Goal: Task Accomplishment & Management: Manage account settings

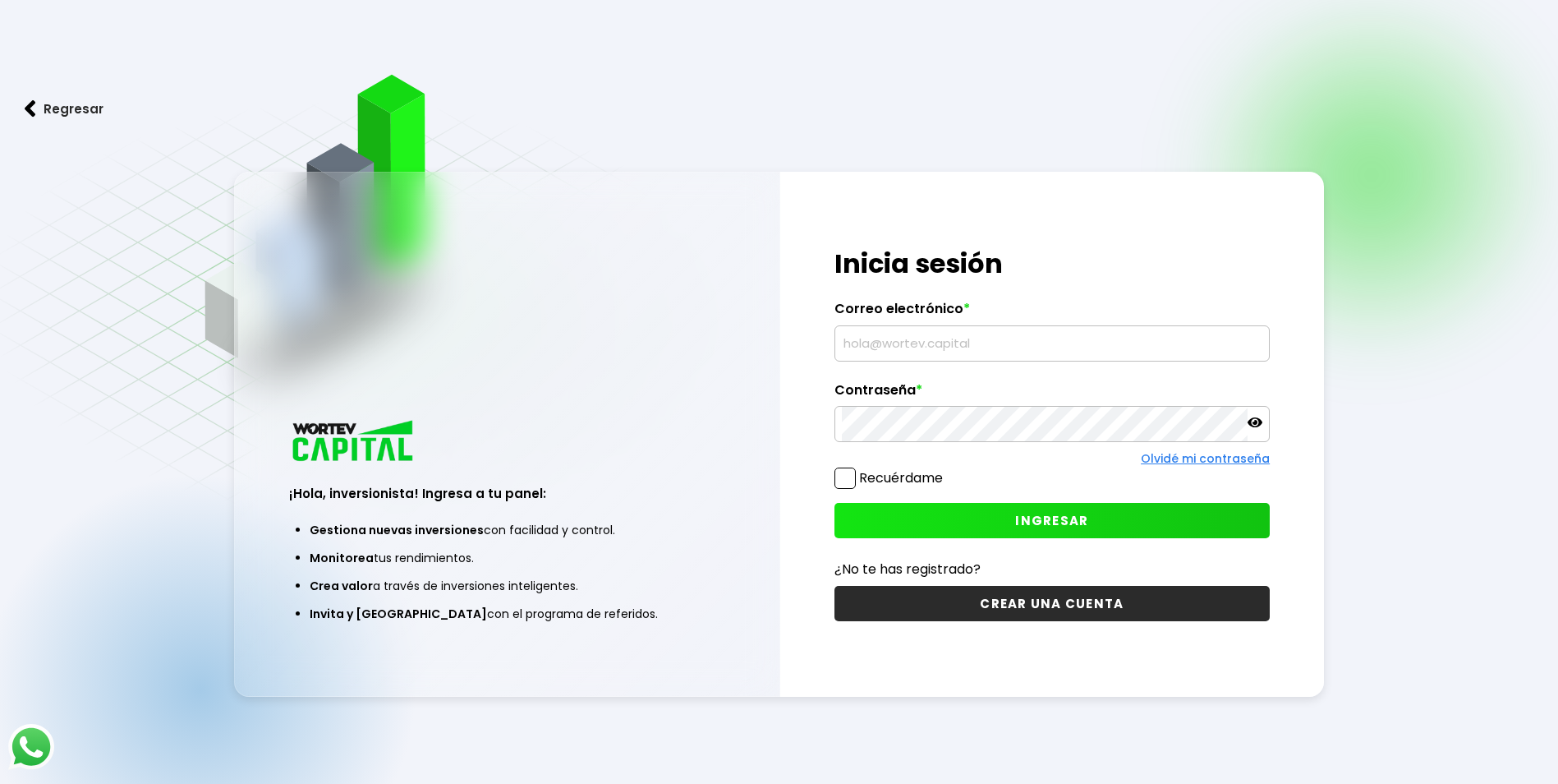
click at [878, 337] on input "text" at bounding box center [1052, 344] width 421 height 35
type input "[EMAIL_ADDRESS][DOMAIN_NAME]"
click at [1082, 513] on span "INGRESAR" at bounding box center [1052, 520] width 73 height 17
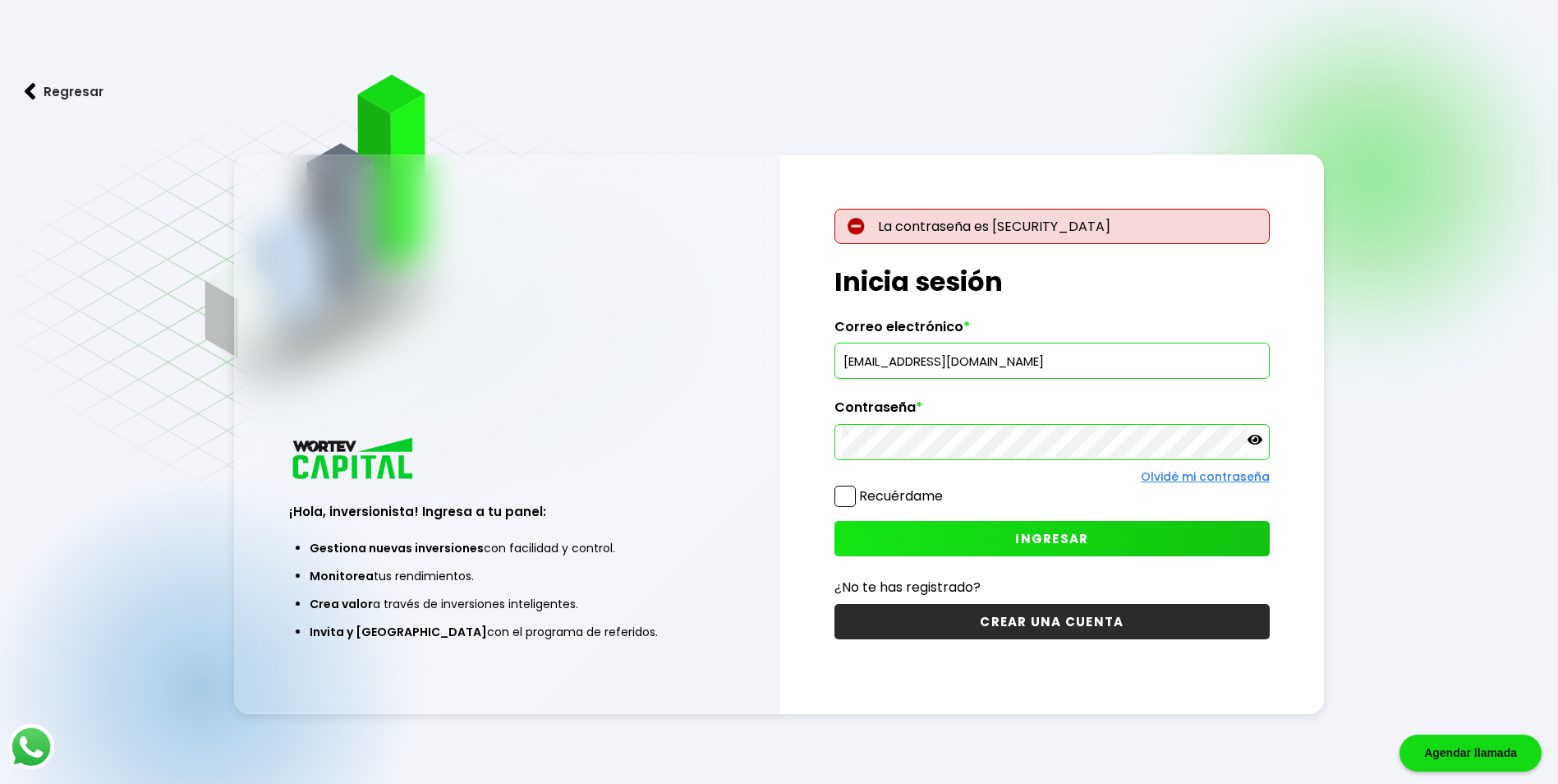
click at [1256, 444] on icon at bounding box center [1255, 439] width 15 height 10
click at [1256, 444] on icon at bounding box center [1255, 439] width 15 height 12
click at [677, 436] on div "¡Hola, inversionista! Ingresa a tu panel: Gestiona nuevas inversiones con facil…" at bounding box center [779, 434] width 1091 height 559
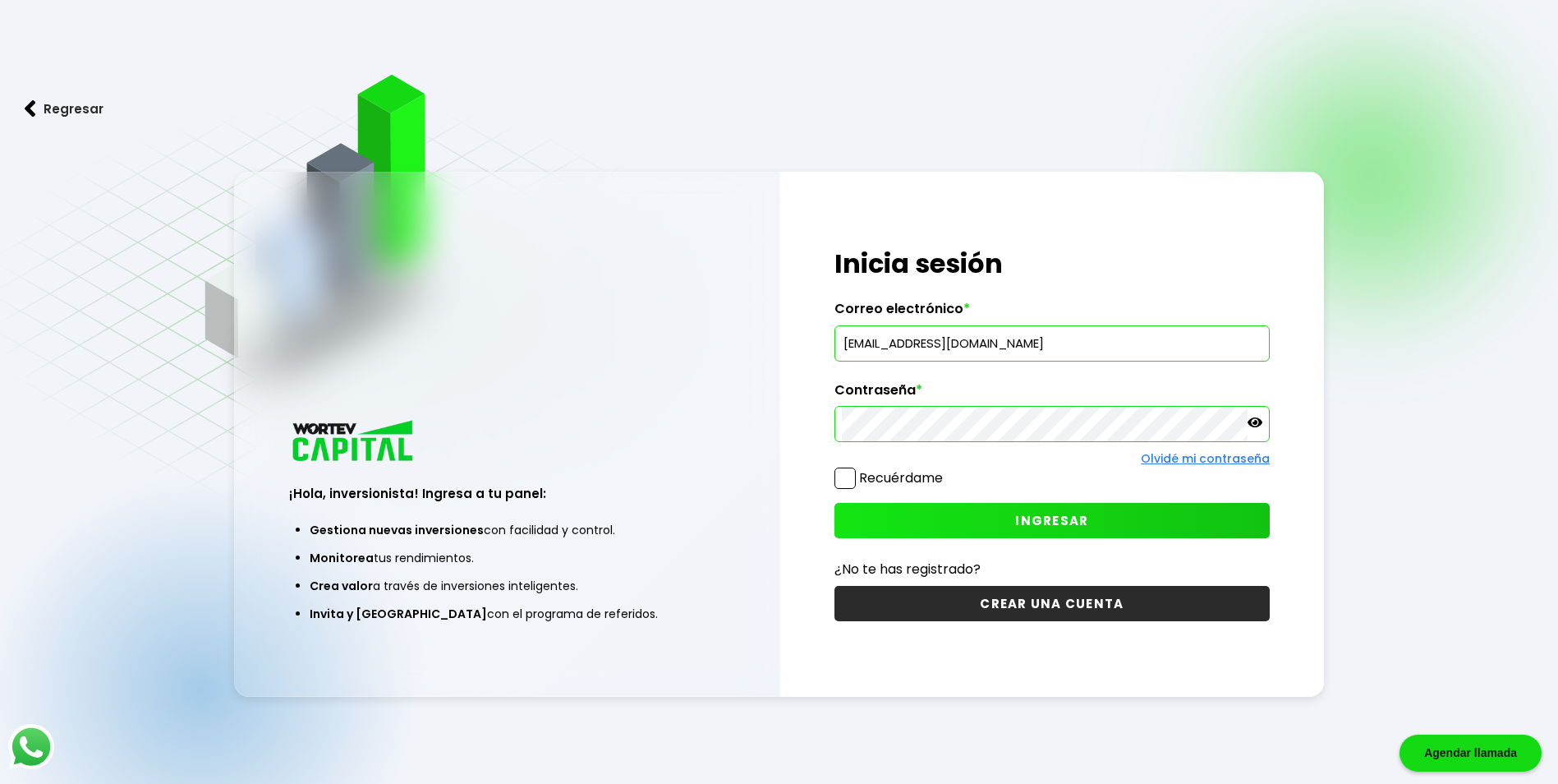
click at [1014, 526] on button "INGRESAR" at bounding box center [1052, 520] width 436 height 36
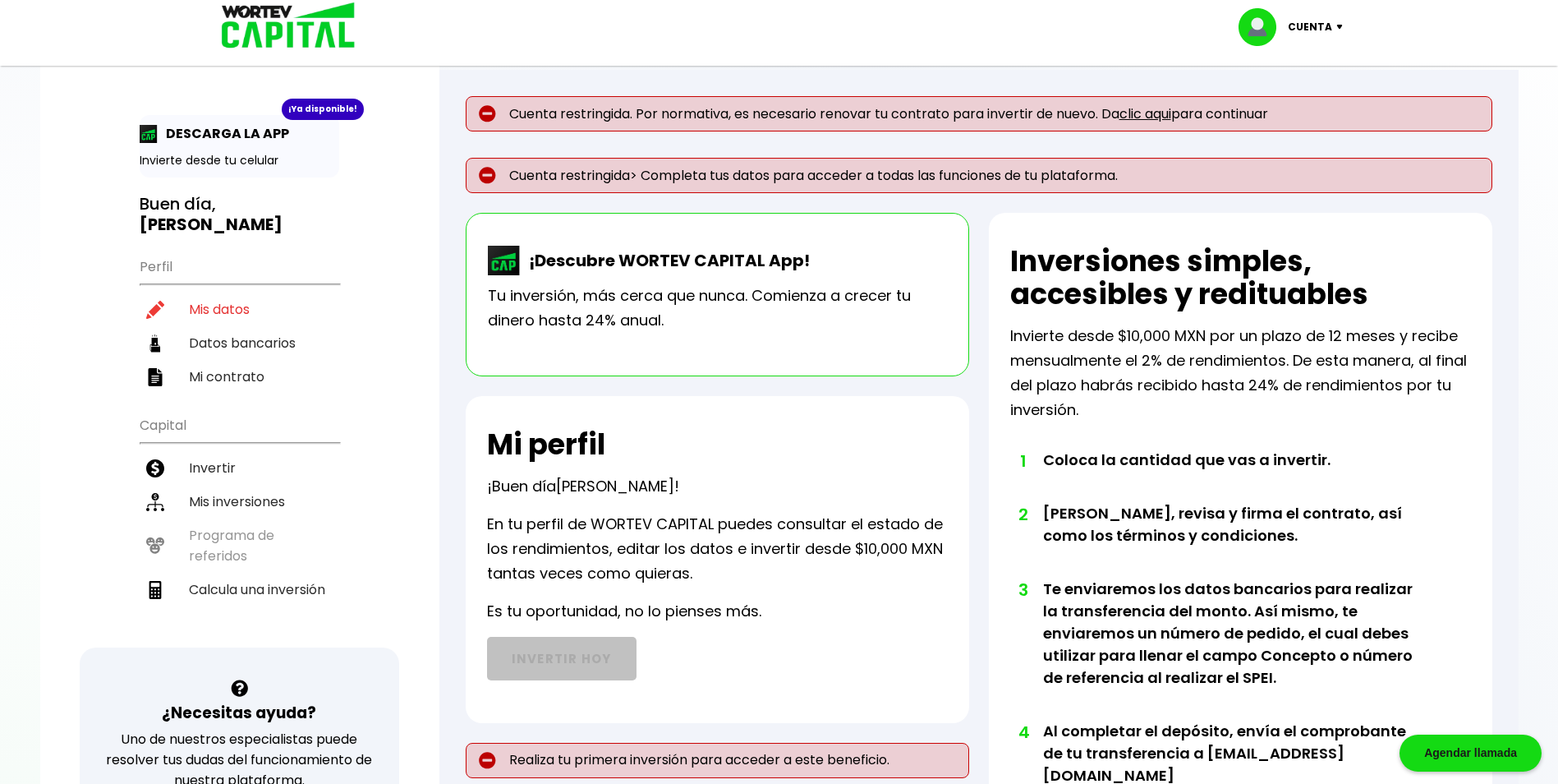
click at [1164, 111] on link "clic aqui" at bounding box center [1145, 114] width 51 height 19
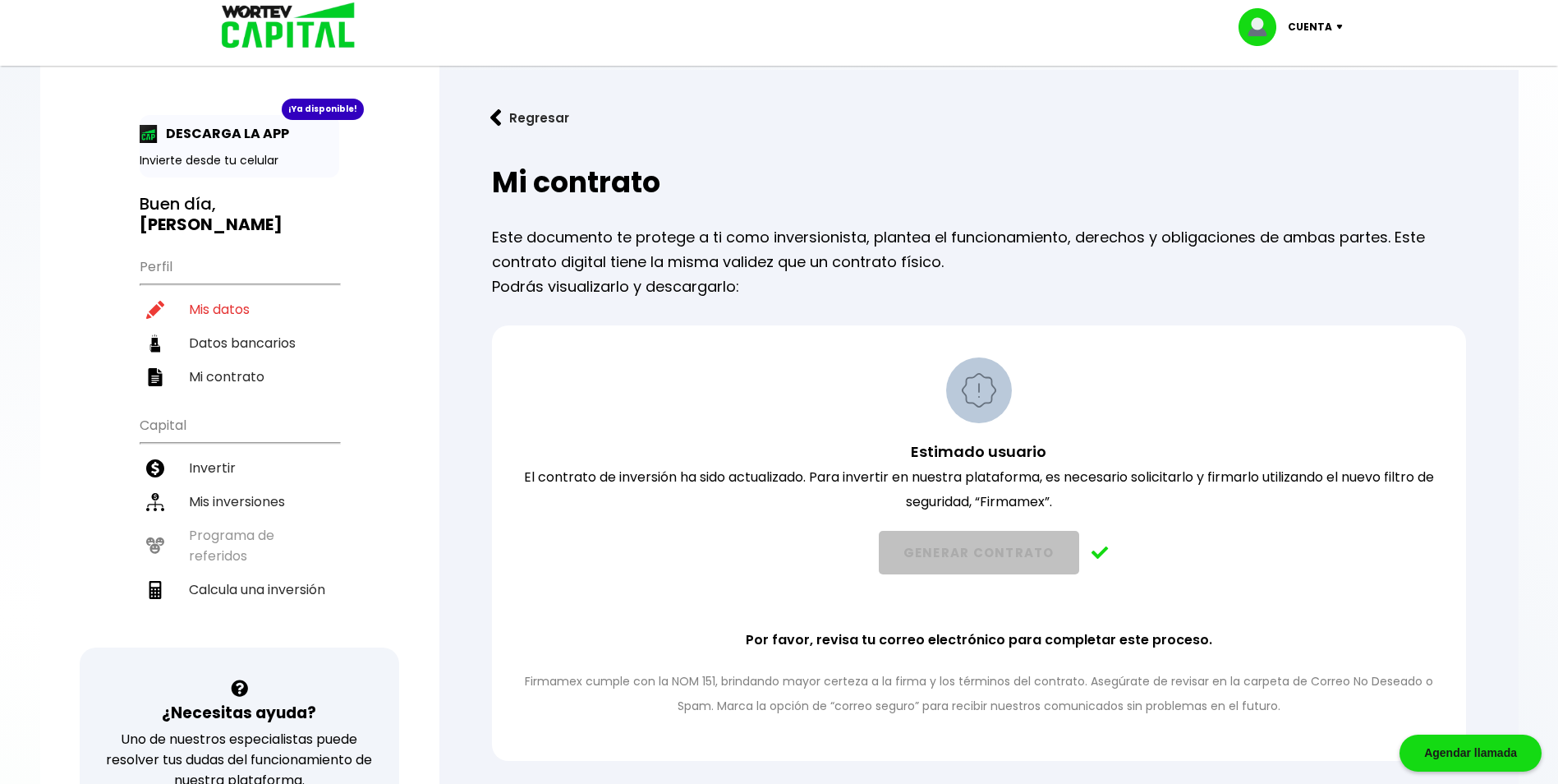
click at [505, 116] on button "Regresar" at bounding box center [530, 117] width 128 height 43
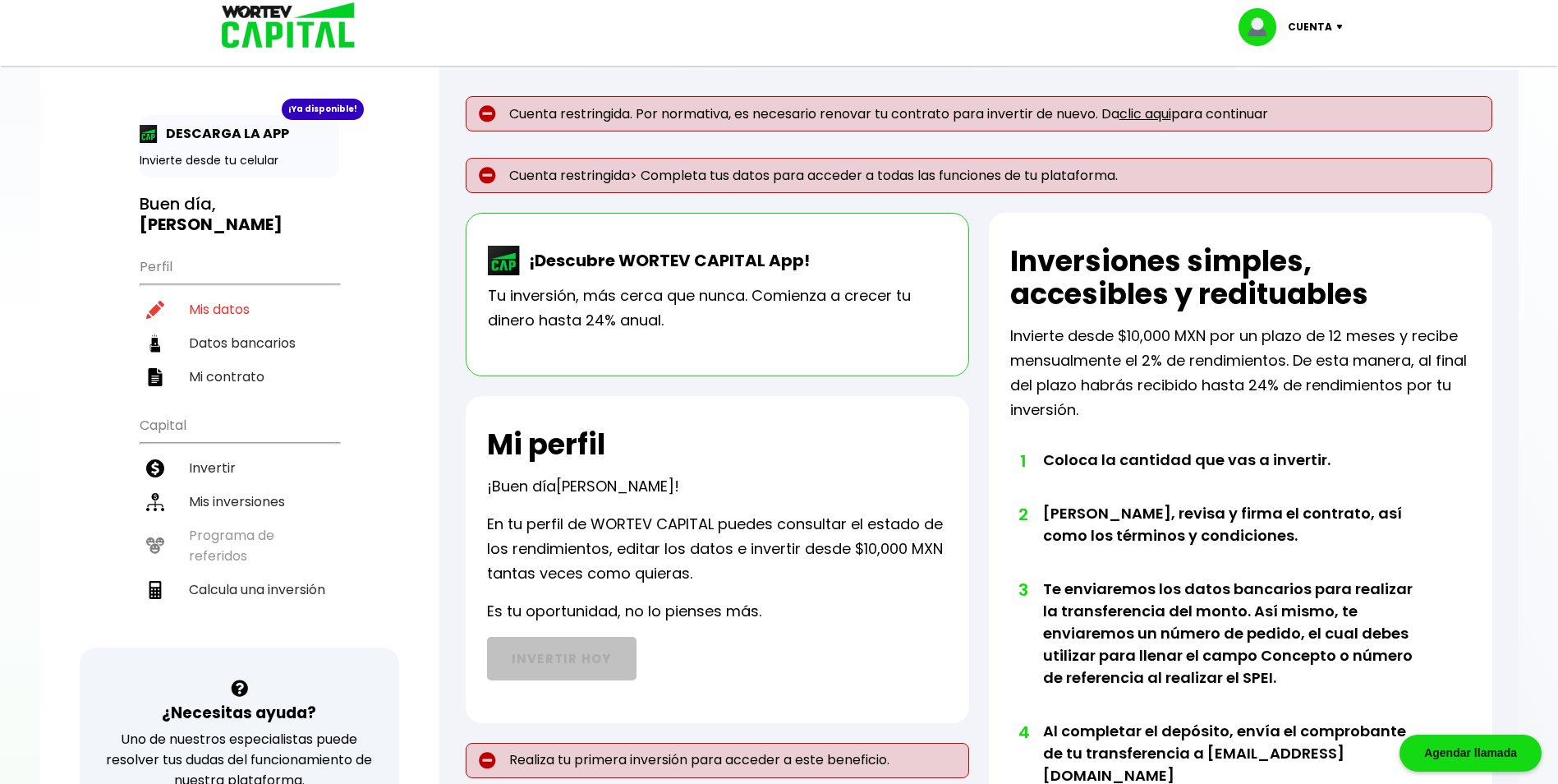
click at [1078, 178] on p "Cuenta restringida> Completa tus datos para acceder a todas las funciones de tu…" at bounding box center [979, 175] width 1027 height 36
click at [580, 186] on p "Cuenta restringida> Completa tus datos para acceder a todas las funciones de tu…" at bounding box center [979, 175] width 1027 height 36
click at [791, 183] on p "Cuenta restringida> Completa tus datos para acceder a todas las funciones de tu…" at bounding box center [979, 175] width 1027 height 36
click at [261, 340] on li "Datos bancarios" at bounding box center [239, 343] width 200 height 34
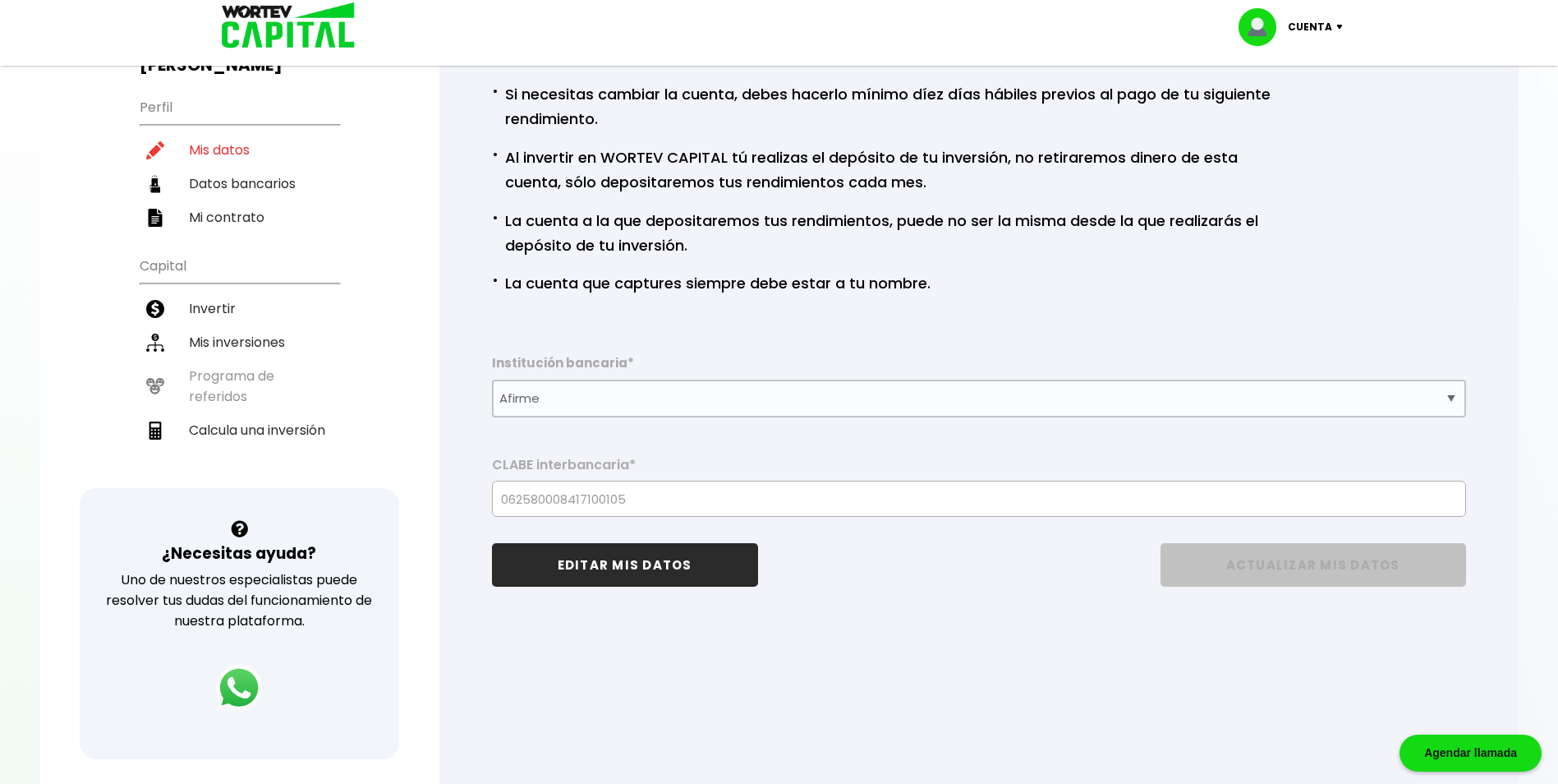
scroll to position [247, 0]
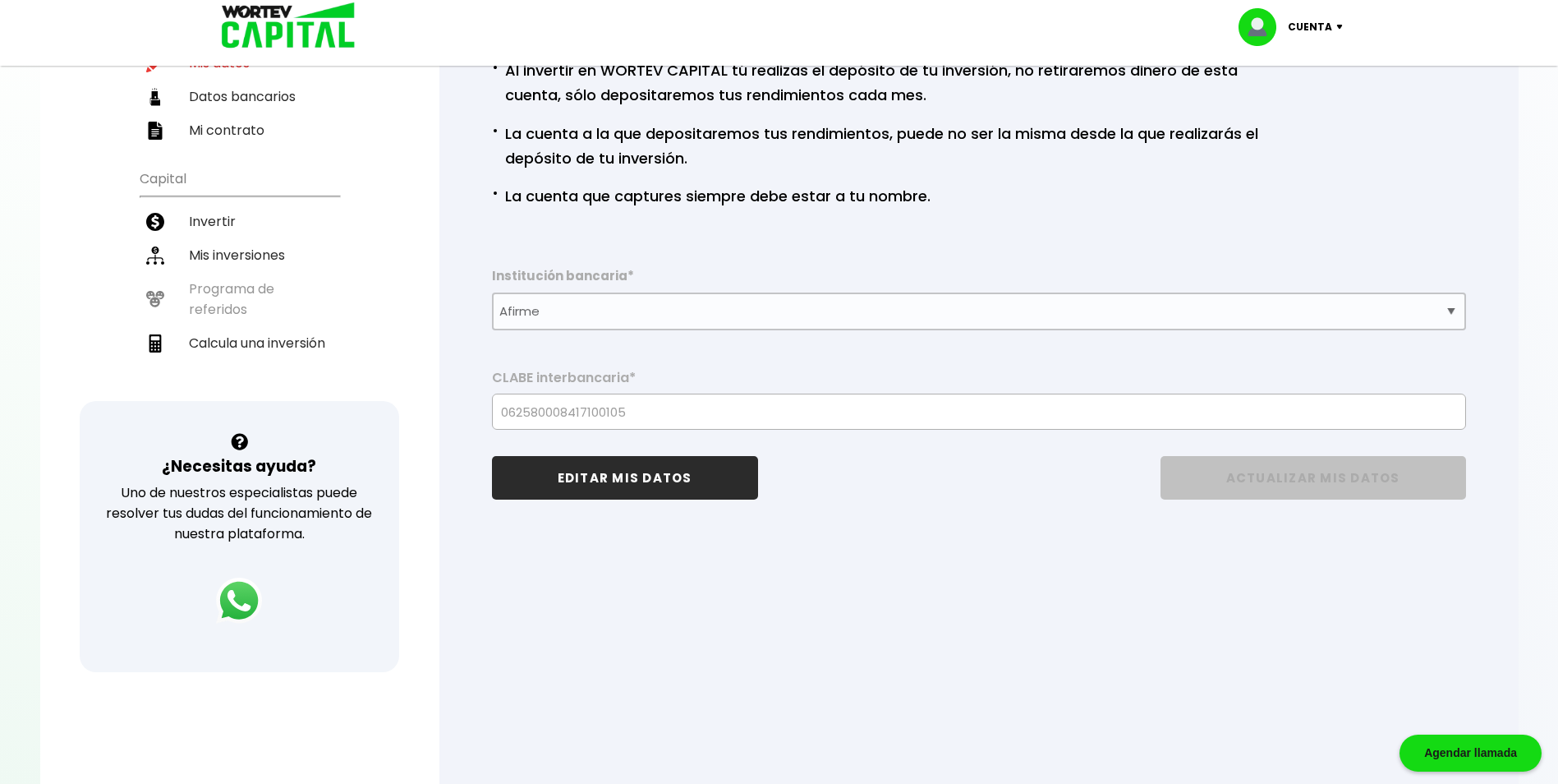
click at [659, 487] on button "EDITAR MIS DATOS" at bounding box center [625, 477] width 266 height 43
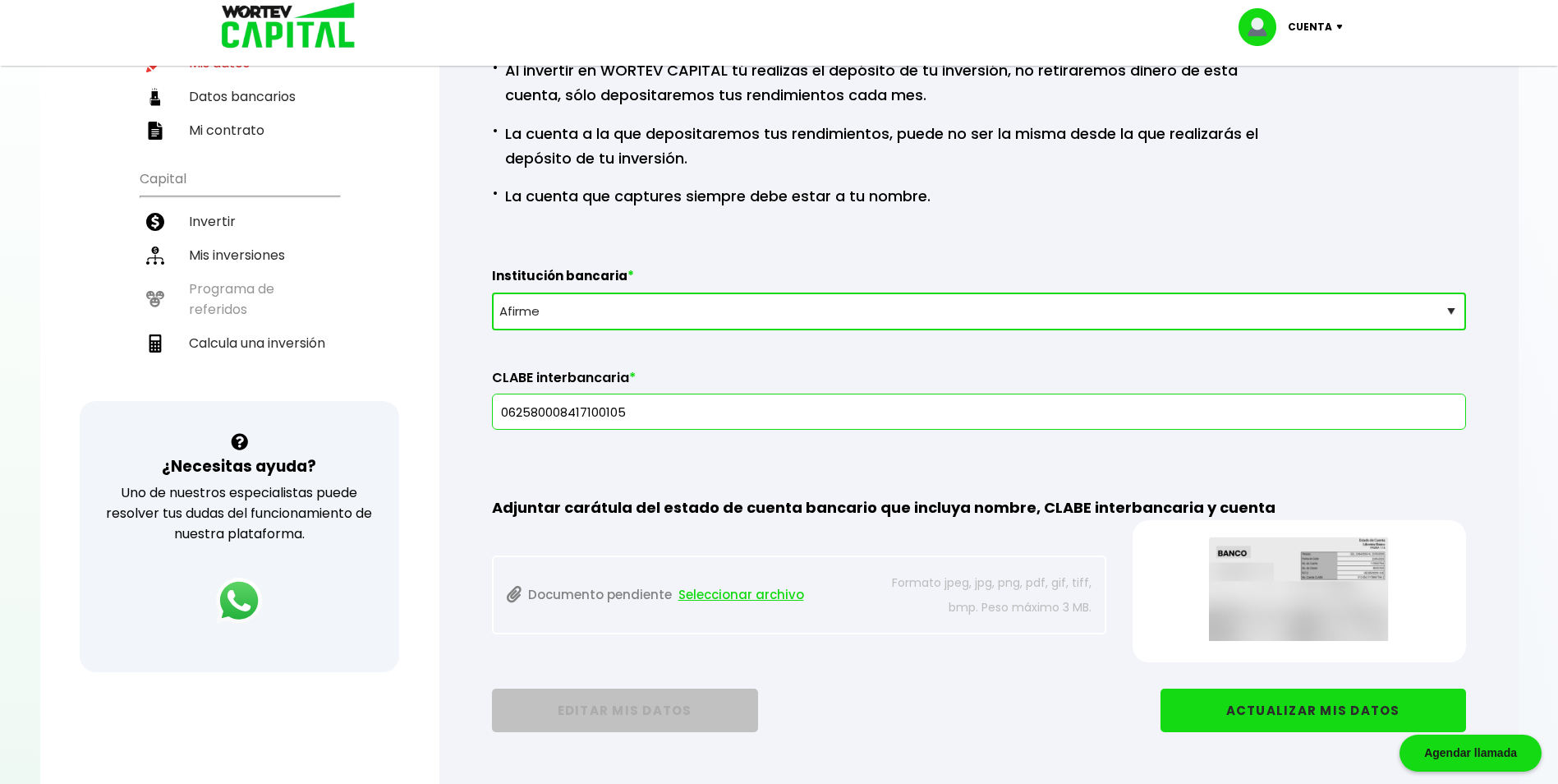
click at [636, 304] on select "Selecciona tu banco ABC Capital Actinver Afirme Albo ASP Banamex Banbajio Banco…" at bounding box center [979, 311] width 974 height 38
select select "Uala"
click at [535, 309] on select "Selecciona tu banco ABC Capital Actinver Afirme Albo ASP Banamex Banbajio Banco…" at bounding box center [979, 311] width 974 height 38
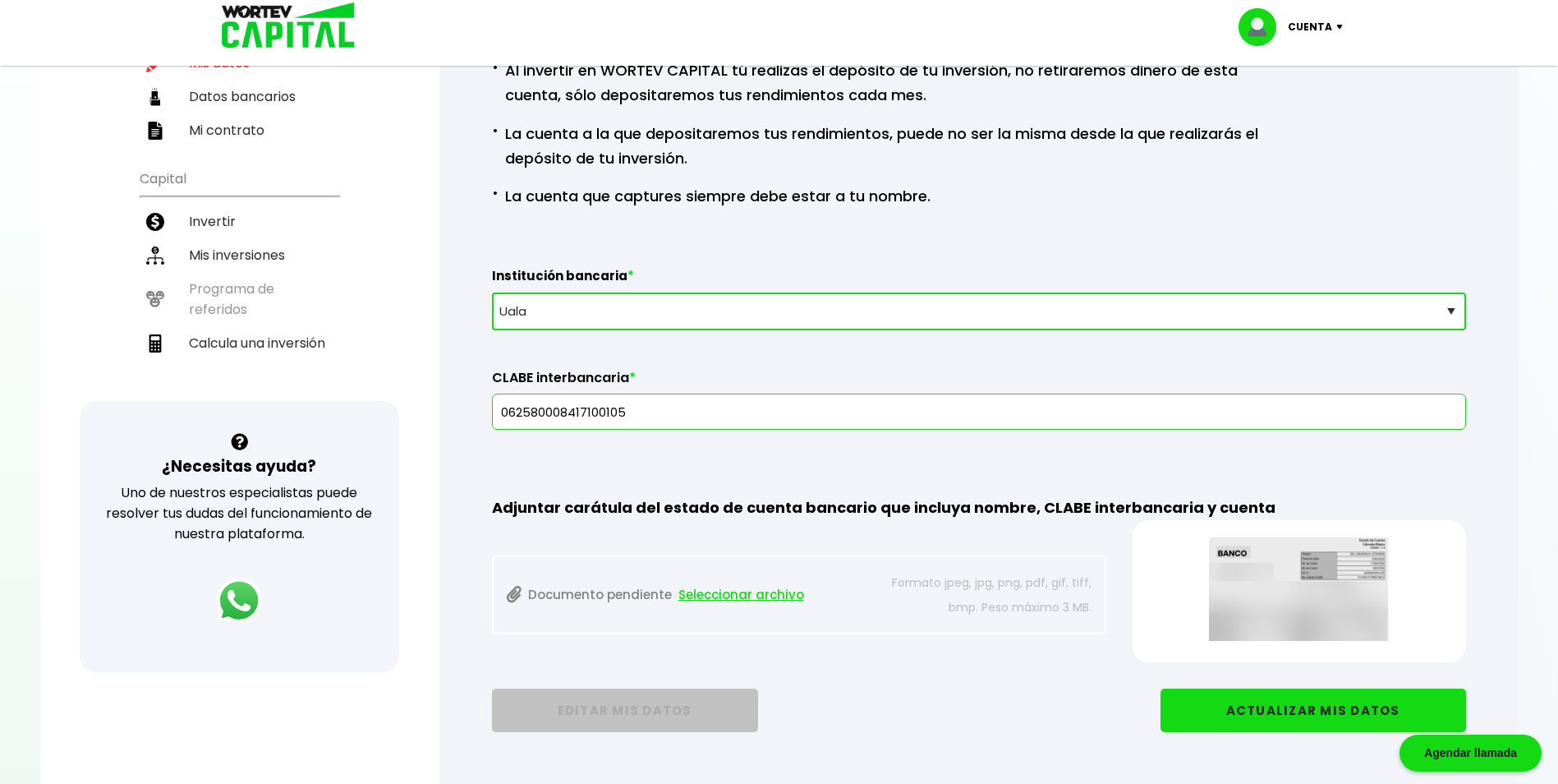
click at [651, 410] on input "062580008417100105" at bounding box center [979, 412] width 959 height 35
click at [653, 411] on input "062580008417100105" at bounding box center [979, 412] width 959 height 35
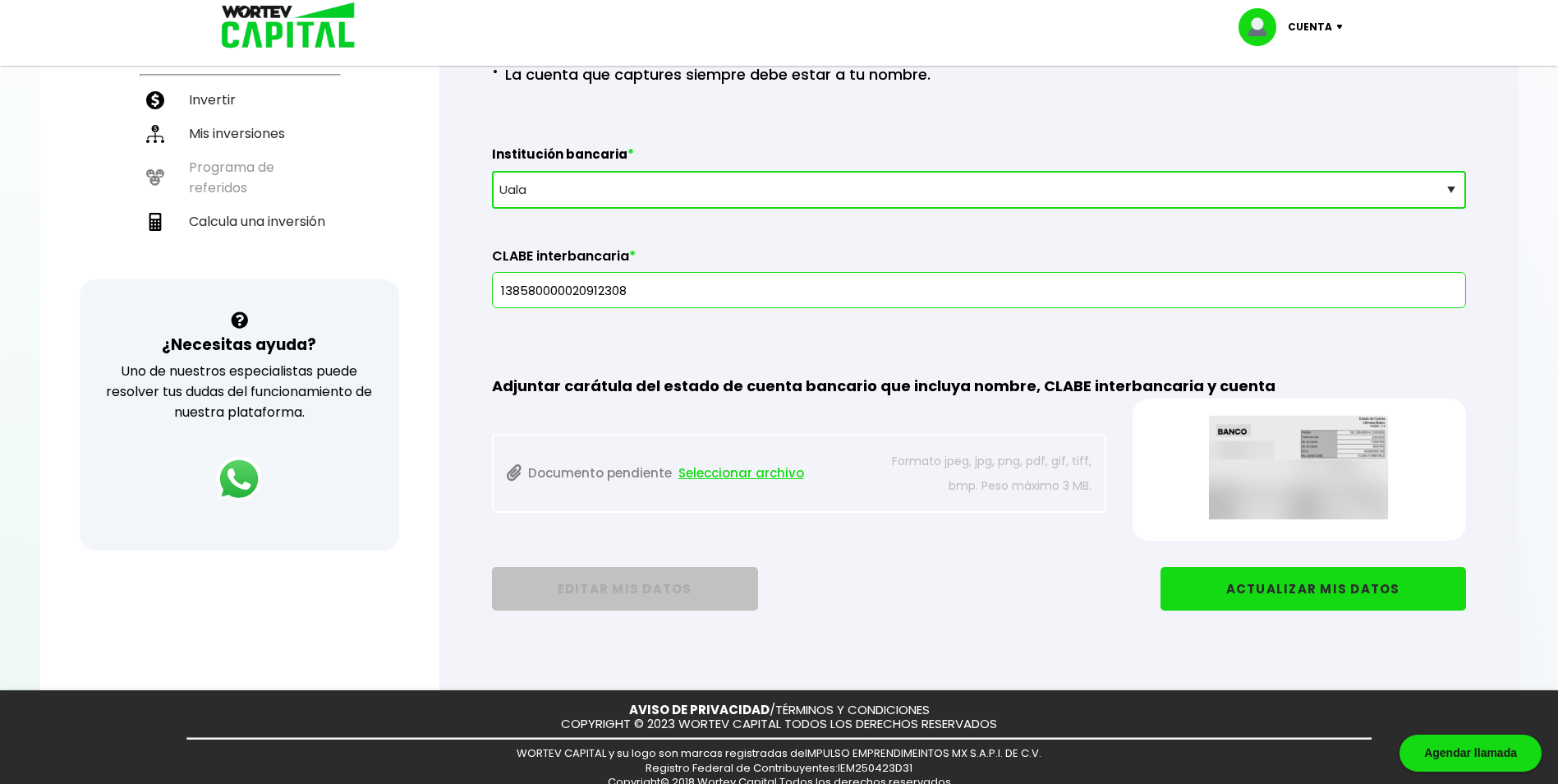
scroll to position [402, 0]
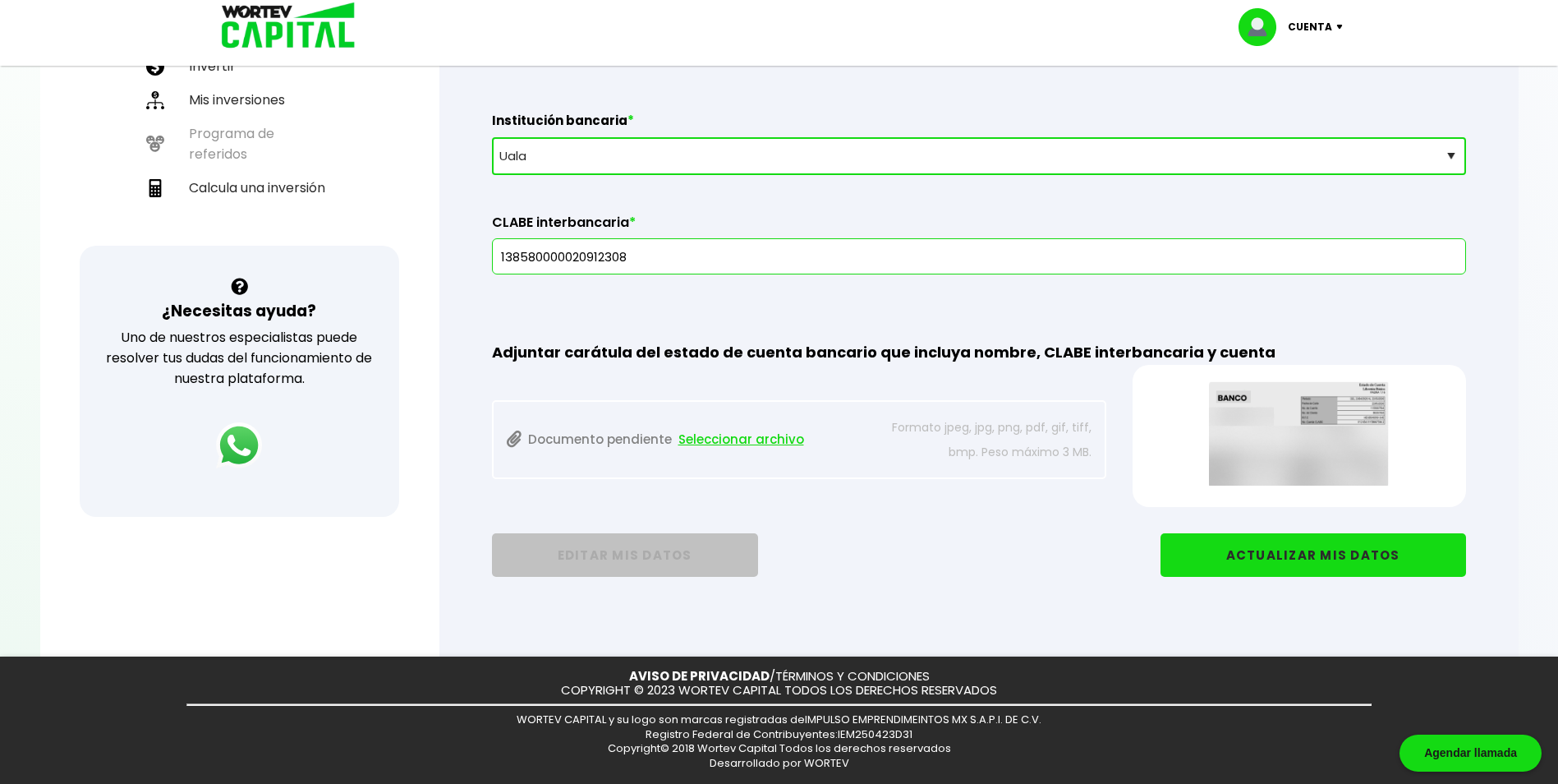
type input "138580000020912308"
click at [765, 490] on div "Documento pendiente Seleccionar archivo Formato jpeg, jpg, png, pdf, gif, tiff,…" at bounding box center [979, 436] width 974 height 142
click at [424, 681] on div "AVISO DE PRIVACIDAD / TÉRMINOS Y CONDICIONES COPYRIGHT © 2023 WORTEV CAPITAL TO…" at bounding box center [779, 720] width 1558 height 127
click at [714, 440] on span "Seleccionar archivo" at bounding box center [741, 439] width 126 height 25
click at [1278, 558] on button "ACTUALIZAR MIS DATOS" at bounding box center [1313, 554] width 305 height 43
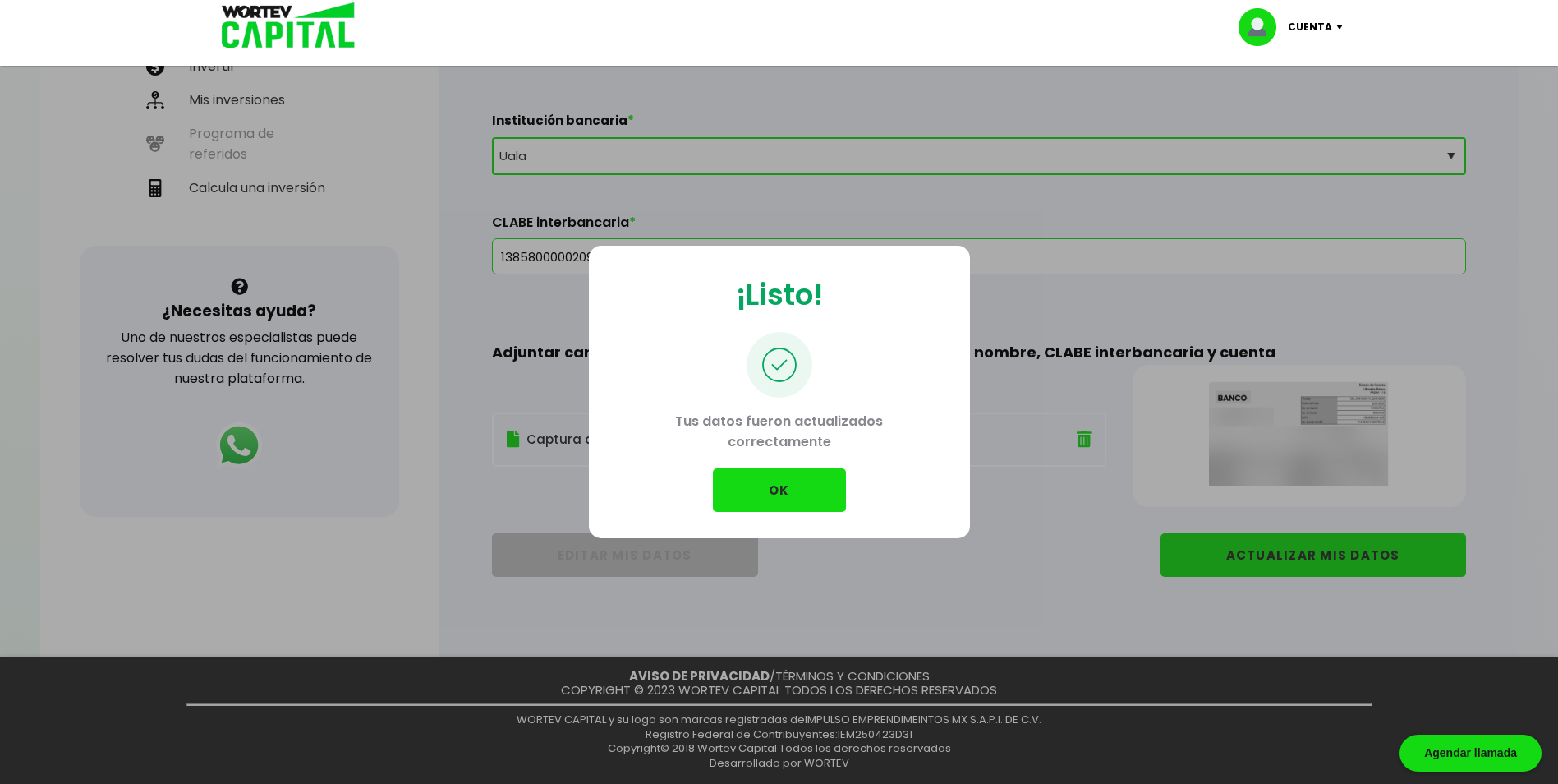
click at [768, 491] on button "OK" at bounding box center [779, 490] width 133 height 43
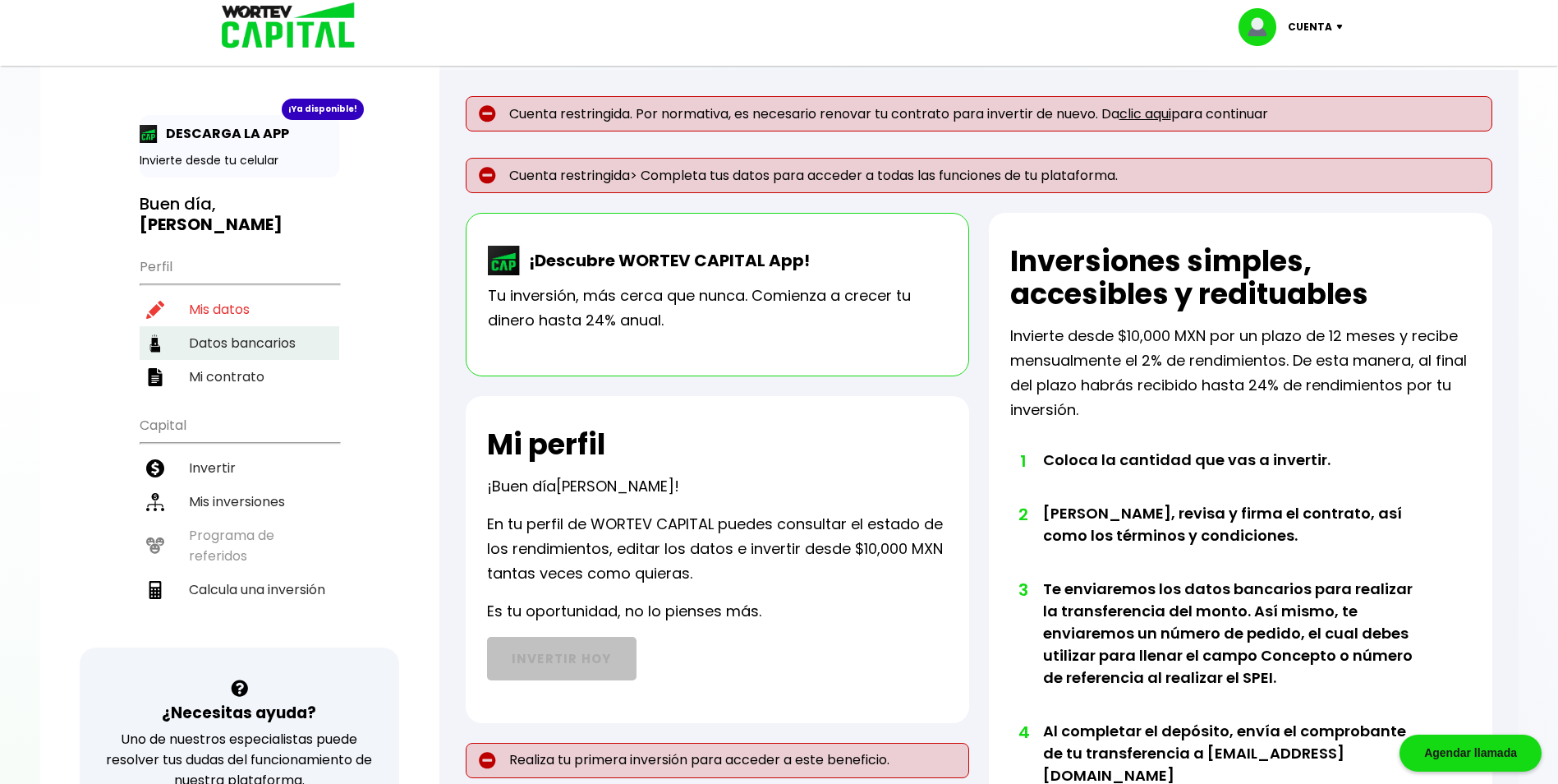
click at [208, 336] on li "Datos bancarios" at bounding box center [239, 343] width 200 height 34
select select "Uala"
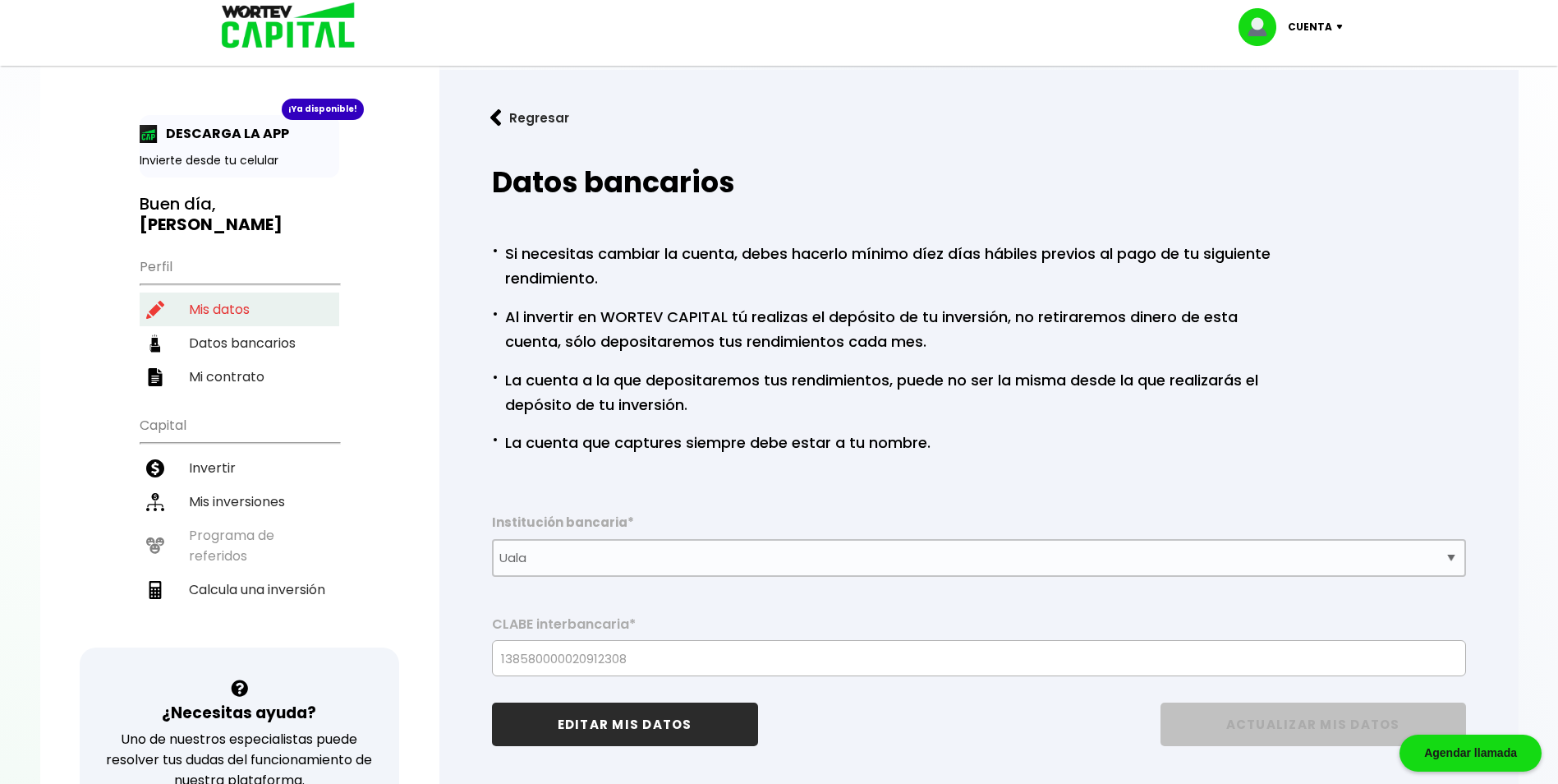
click at [218, 308] on li "Mis datos" at bounding box center [239, 309] width 200 height 34
select select "Hombre"
select select "Bachillerato"
select select "DF"
select select "Uala"
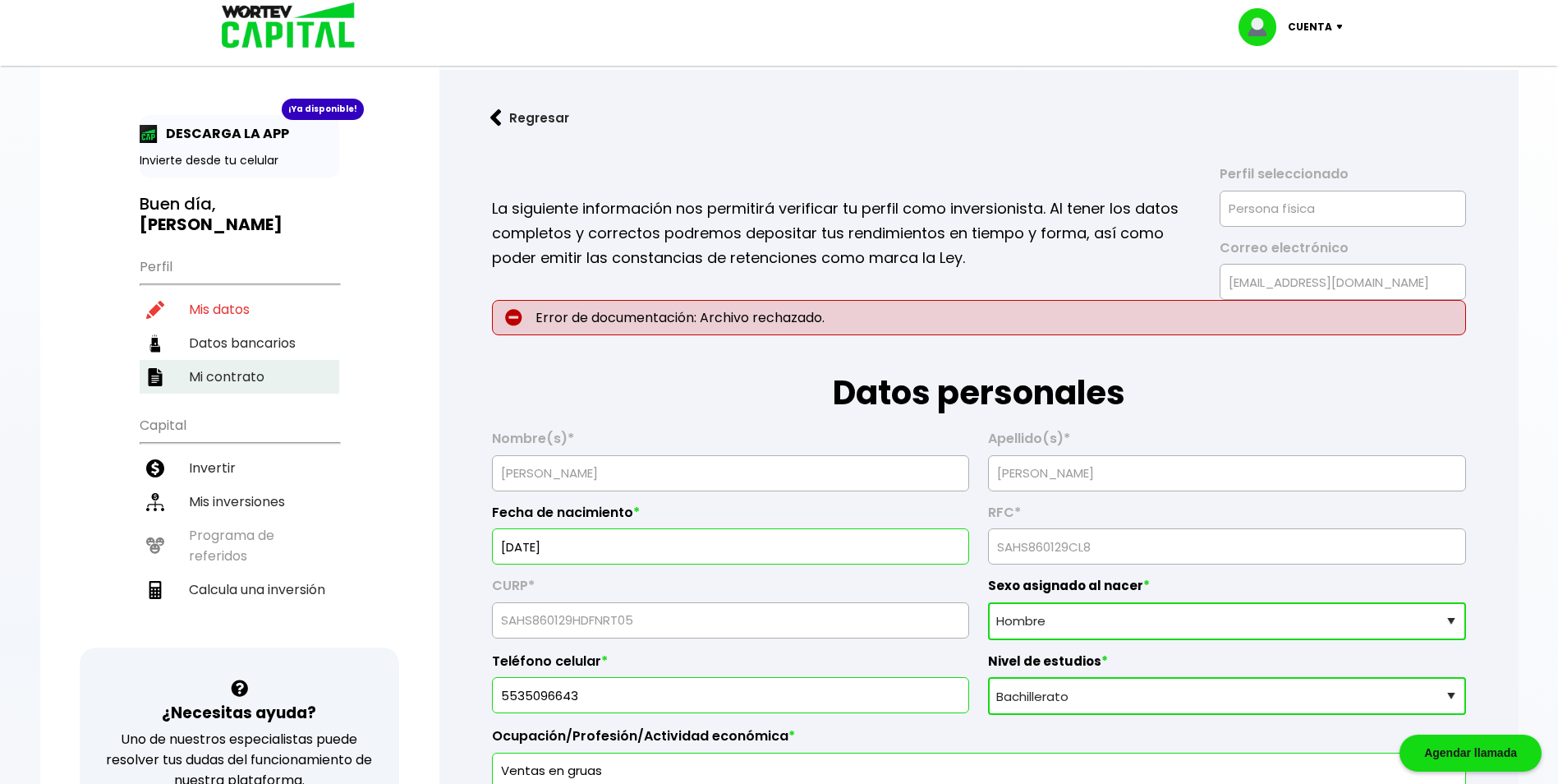
click at [225, 372] on li "Mi contrato" at bounding box center [239, 376] width 200 height 34
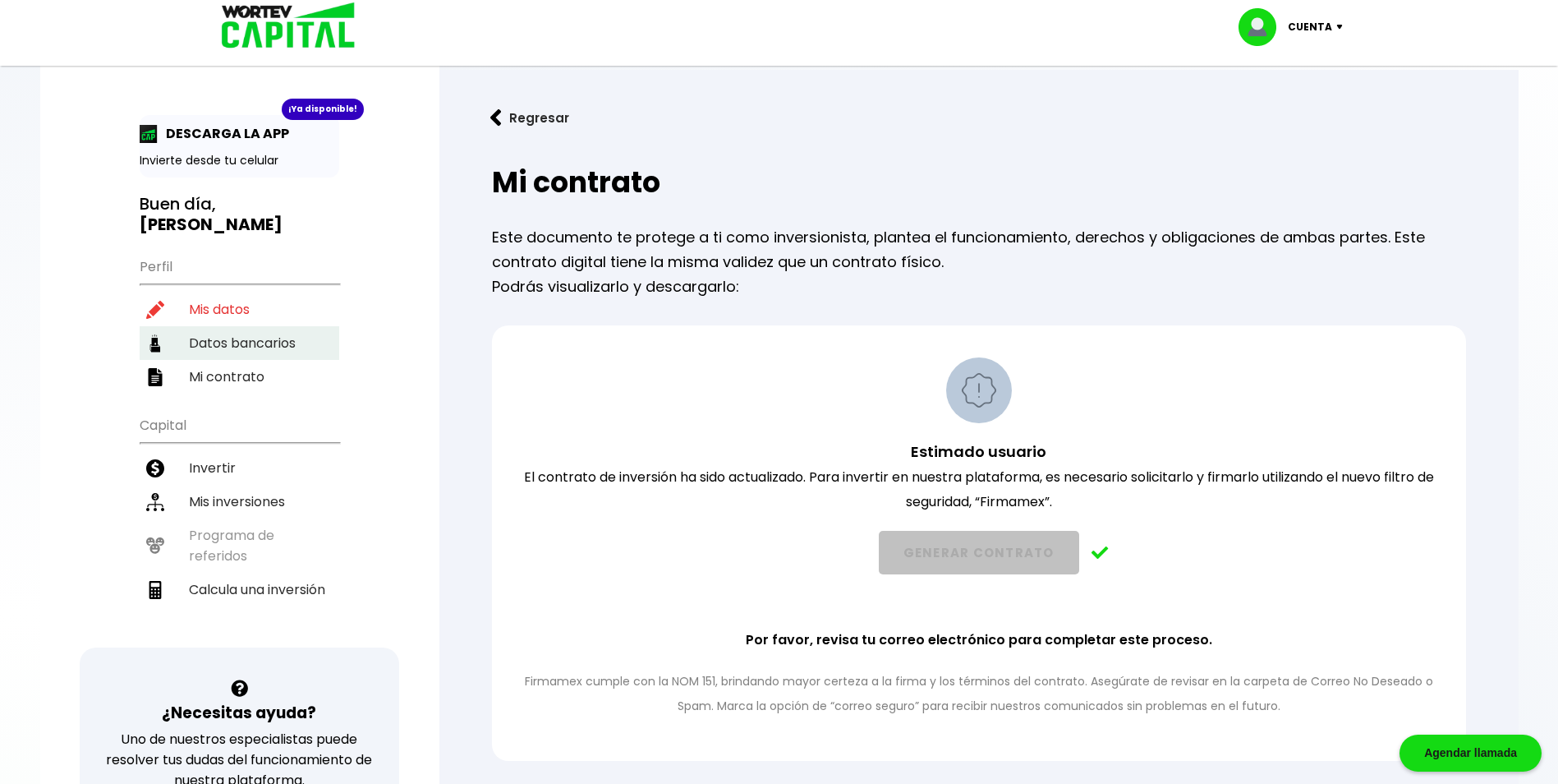
click at [245, 343] on li "Datos bancarios" at bounding box center [239, 343] width 200 height 34
select select "Uala"
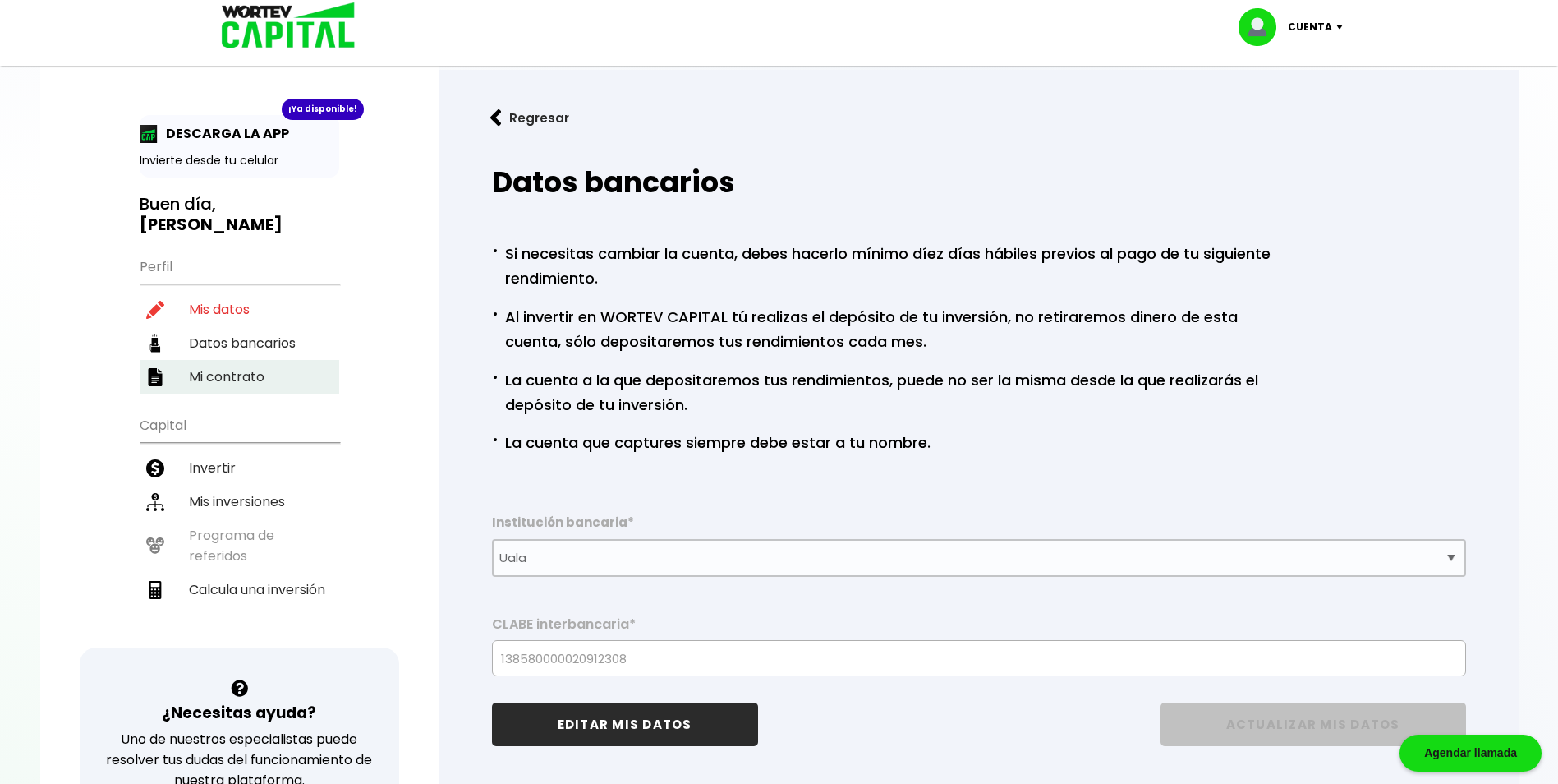
click at [249, 388] on li "Mi contrato" at bounding box center [239, 376] width 200 height 34
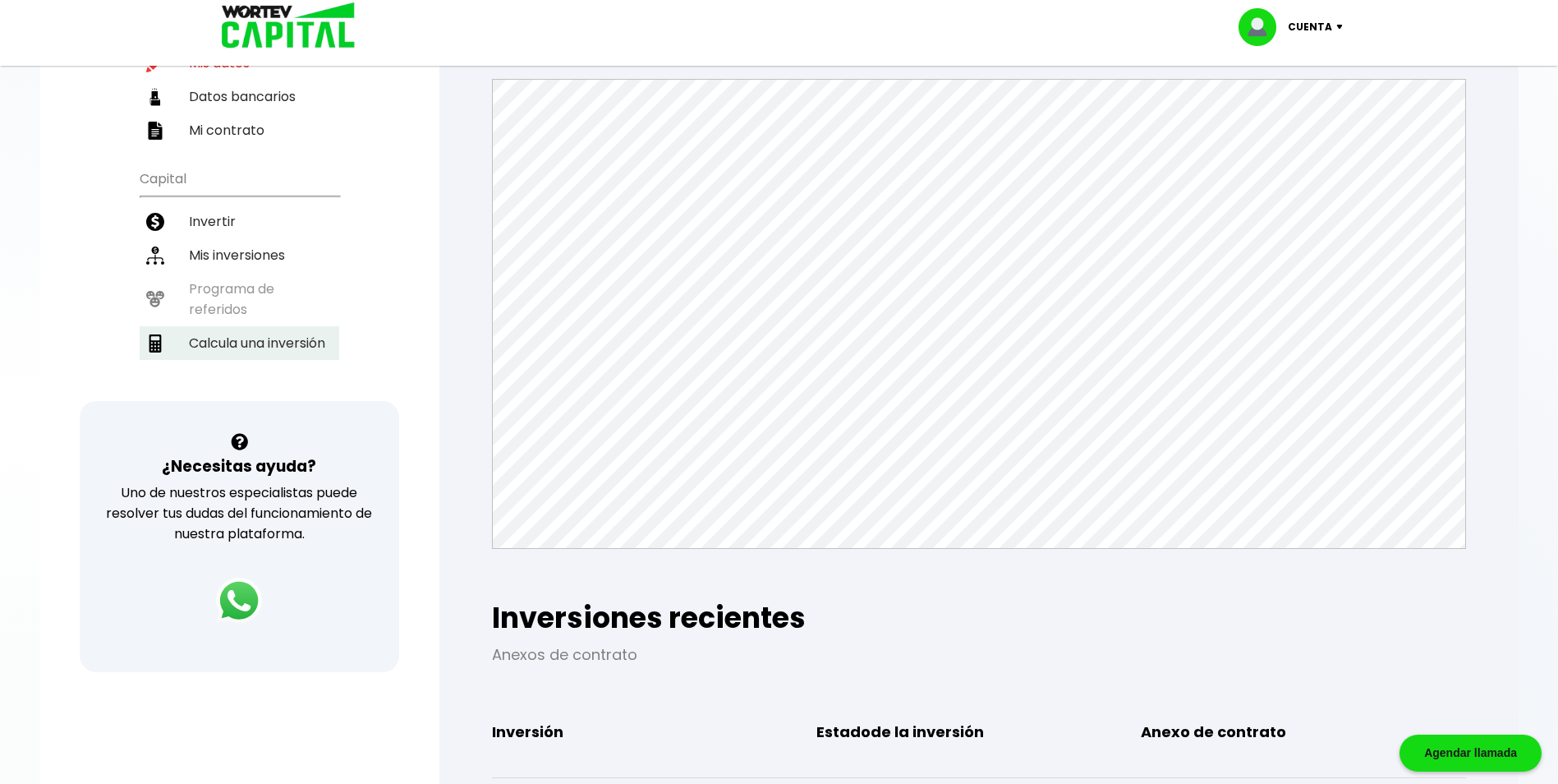
scroll to position [328, 0]
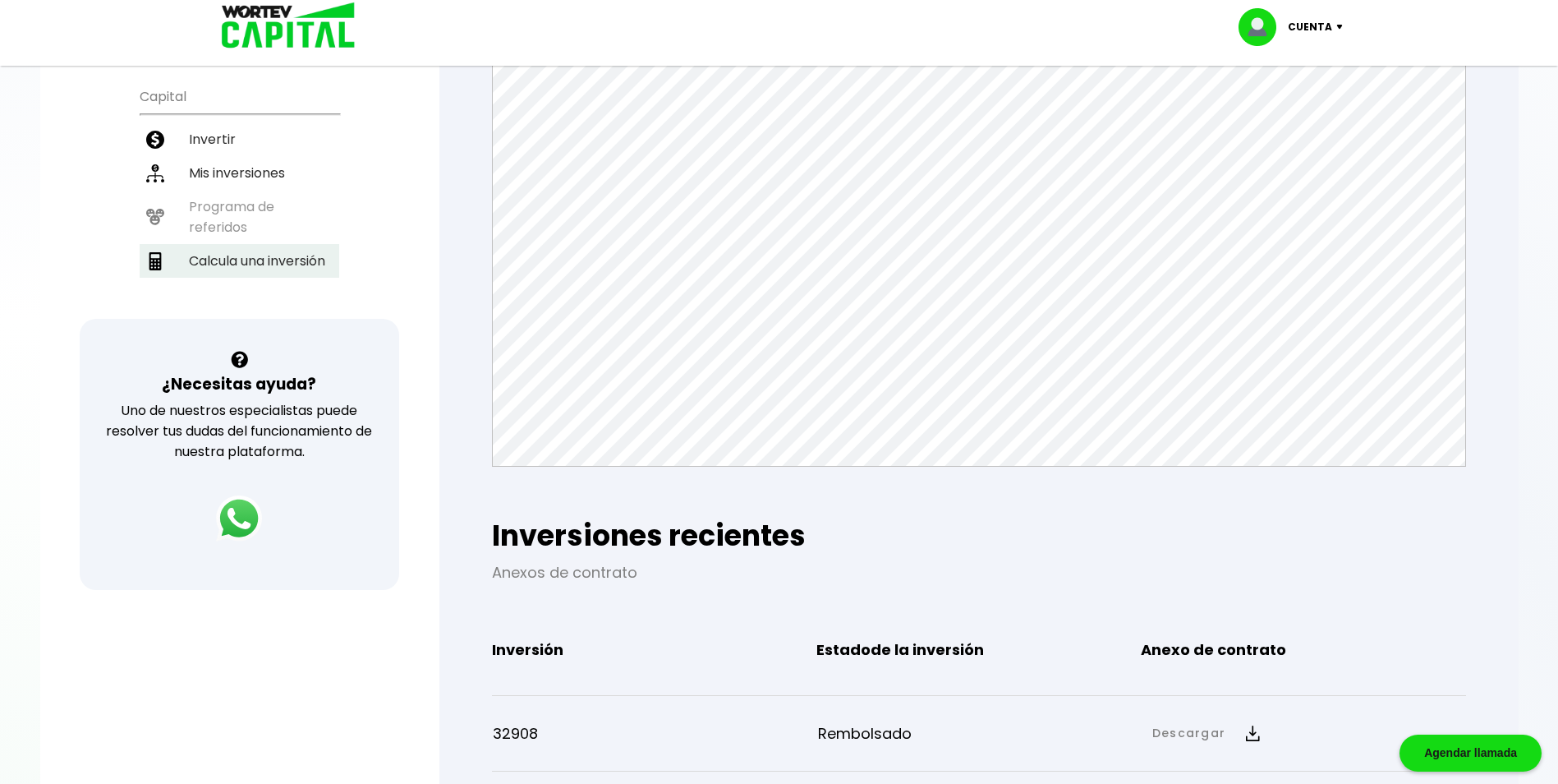
click at [263, 263] on li "Calcula una inversión" at bounding box center [239, 260] width 200 height 34
select select "1"
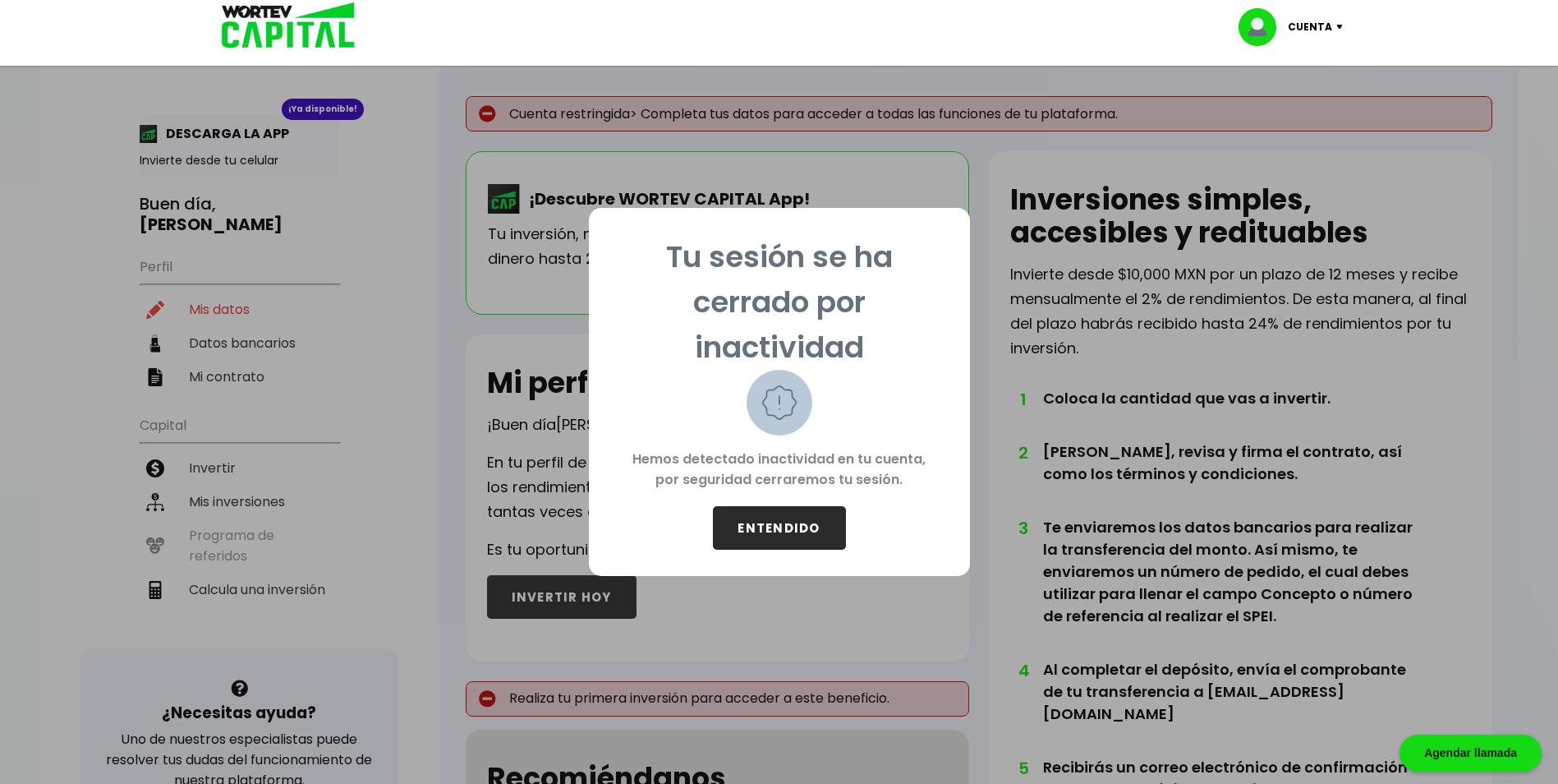
click at [793, 518] on button "ENTENDIDO" at bounding box center [779, 527] width 133 height 43
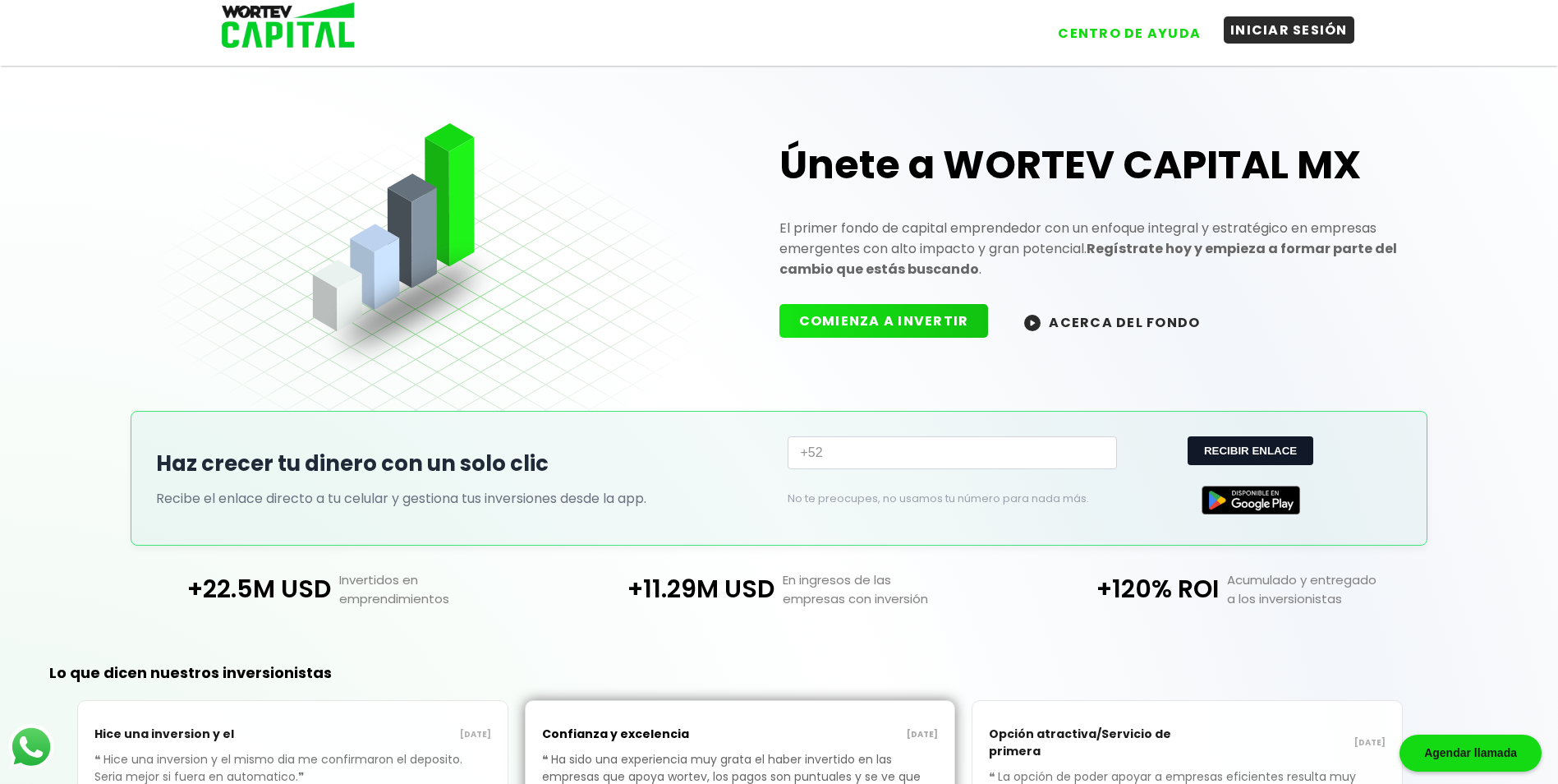
click at [1261, 34] on button "INICIAR SESIÓN" at bounding box center [1289, 30] width 130 height 28
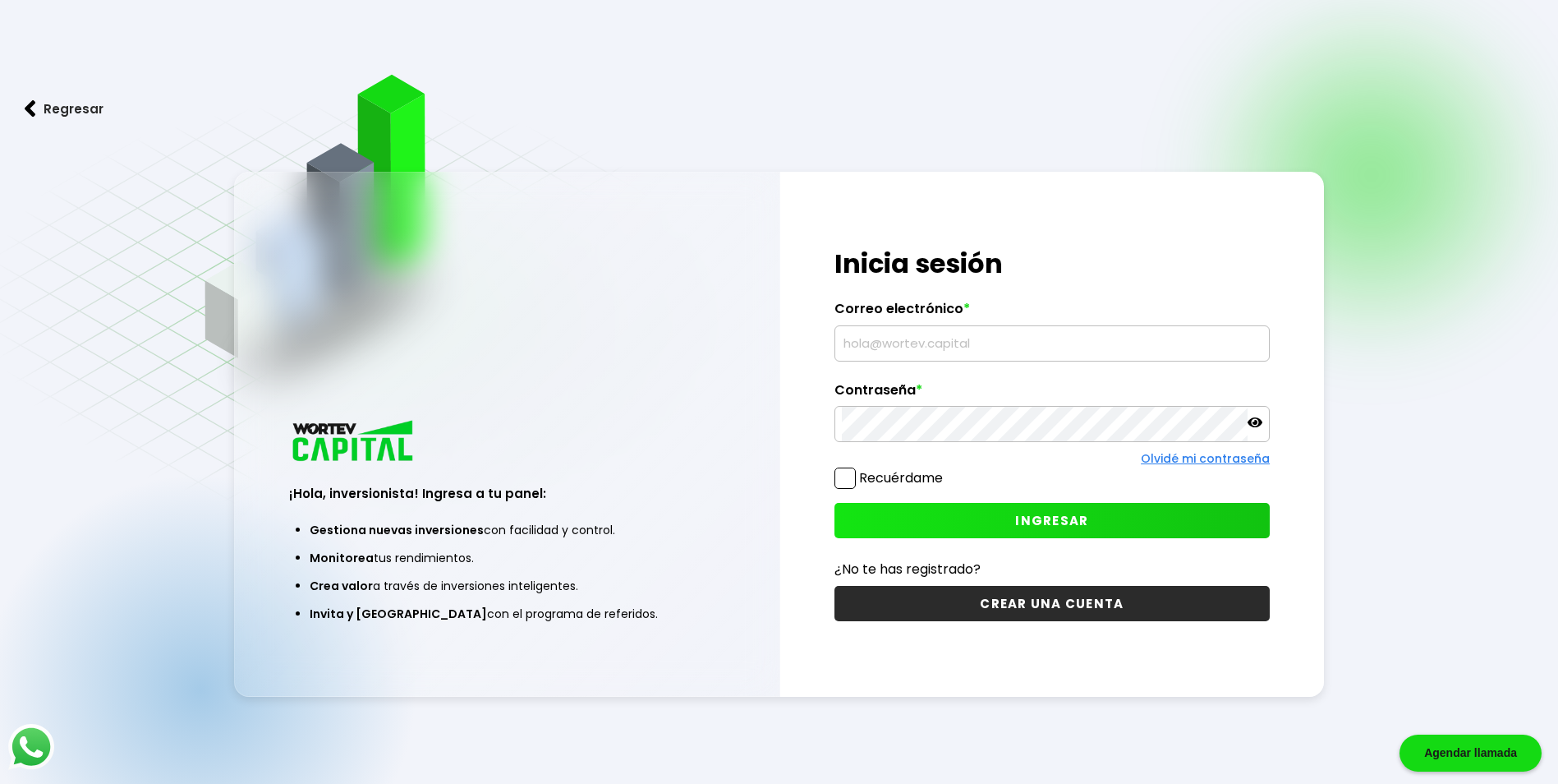
click at [925, 351] on input "text" at bounding box center [1052, 344] width 421 height 35
